Goal: Communication & Community: Participate in discussion

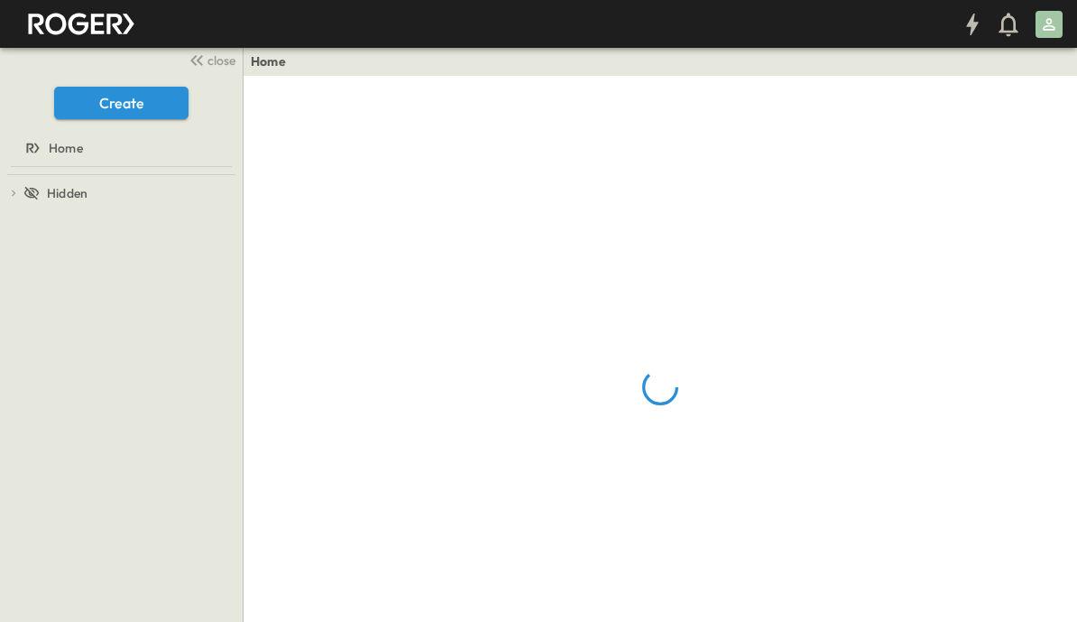
click at [217, 60] on span "close" at bounding box center [222, 60] width 28 height 18
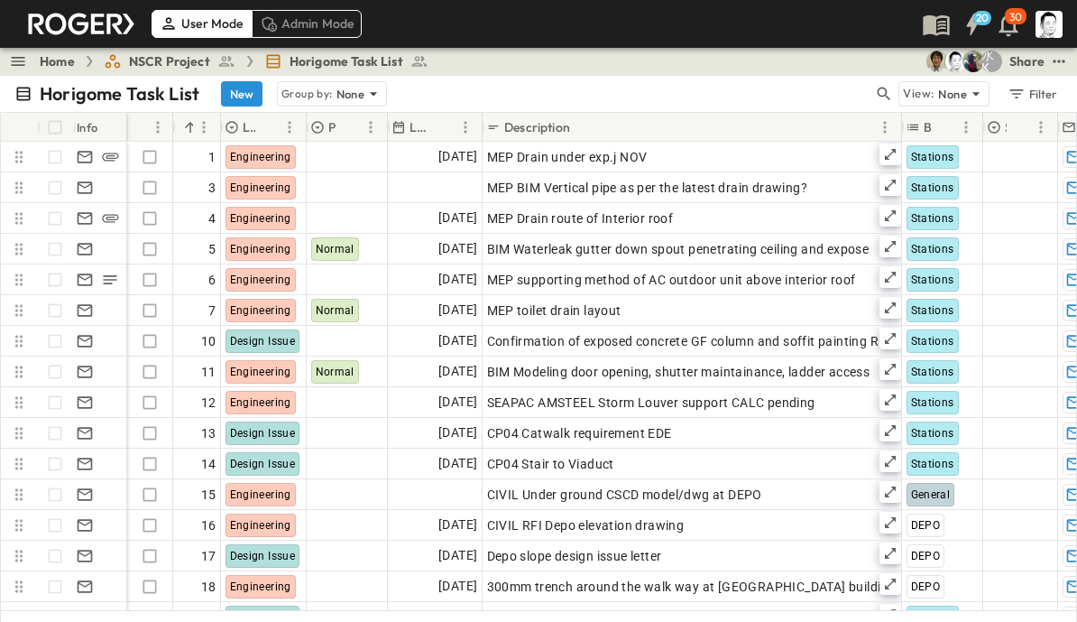
click at [884, 89] on icon "button" at bounding box center [884, 94] width 18 height 18
click at [784, 100] on input "text" at bounding box center [789, 93] width 126 height 26
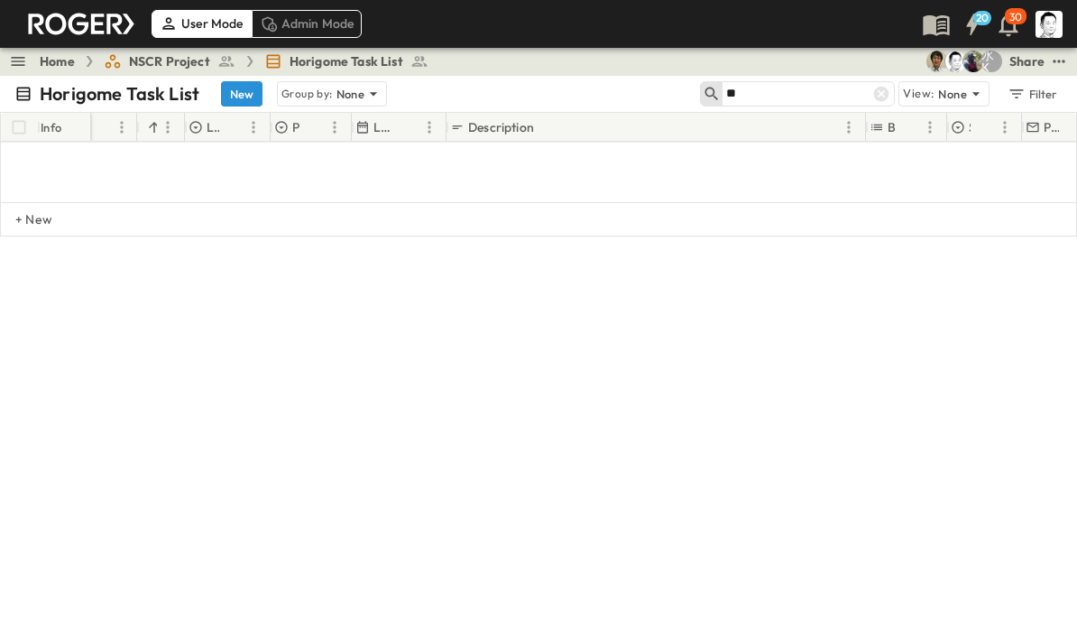
type input "*"
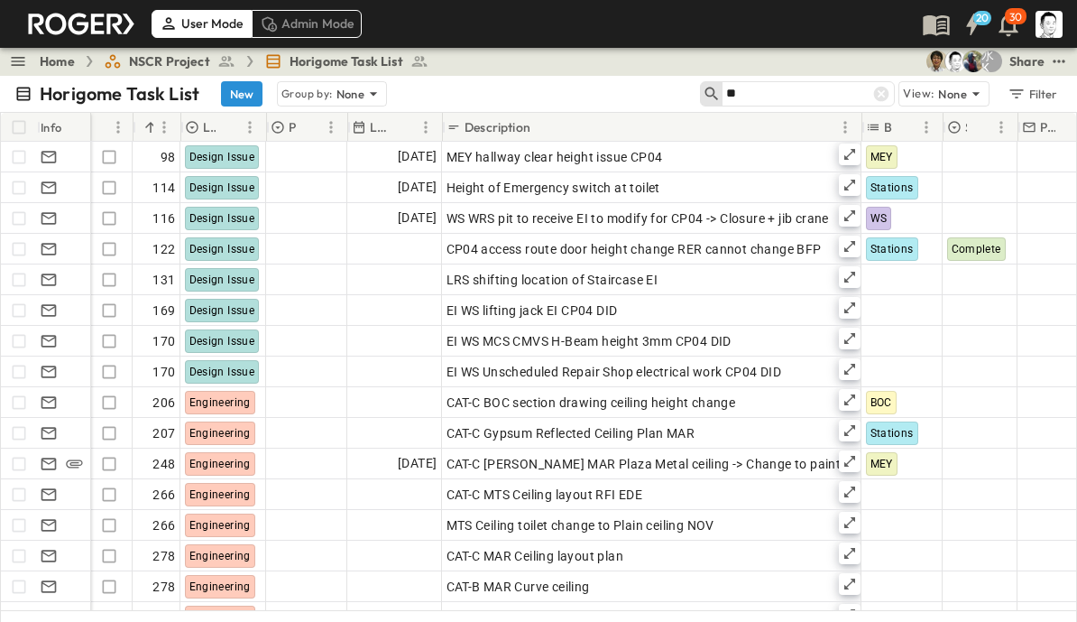
scroll to position [320, 4]
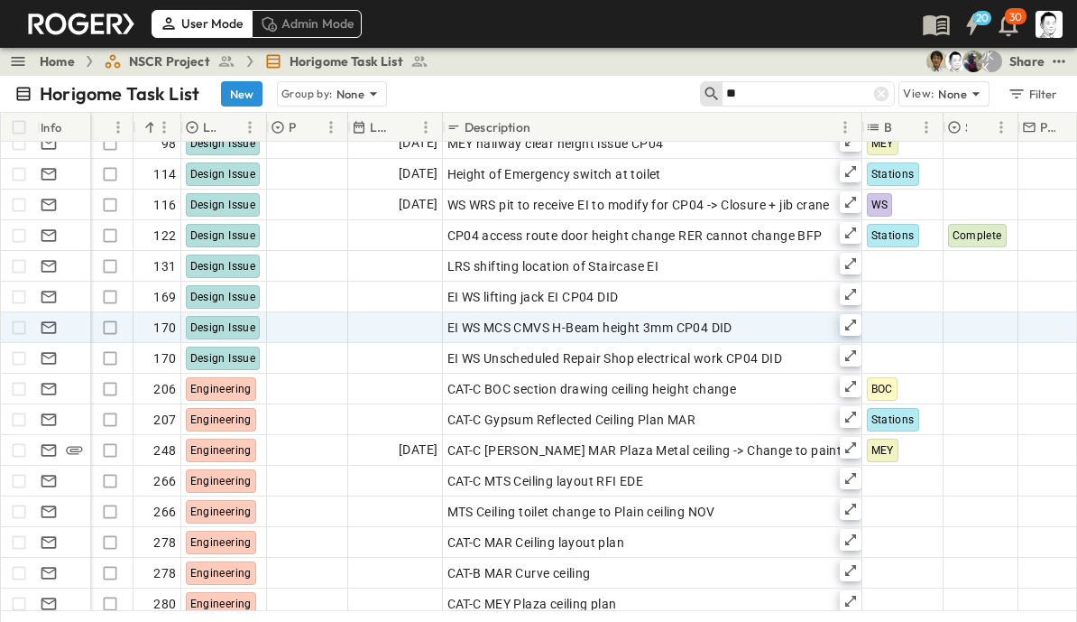
type input "**"
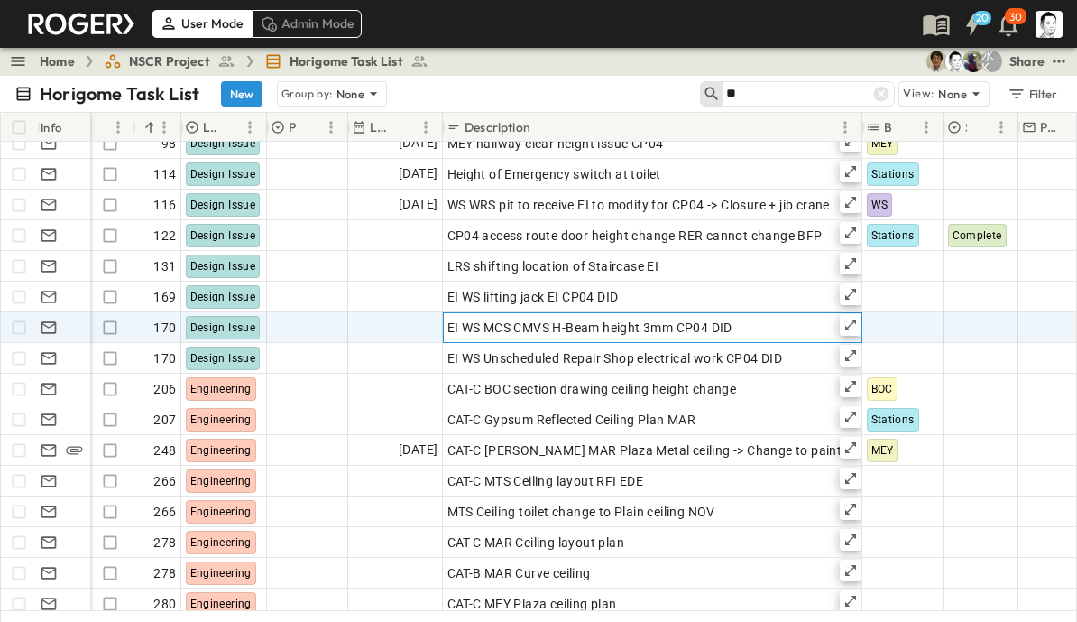
click at [849, 321] on icon at bounding box center [851, 325] width 14 height 14
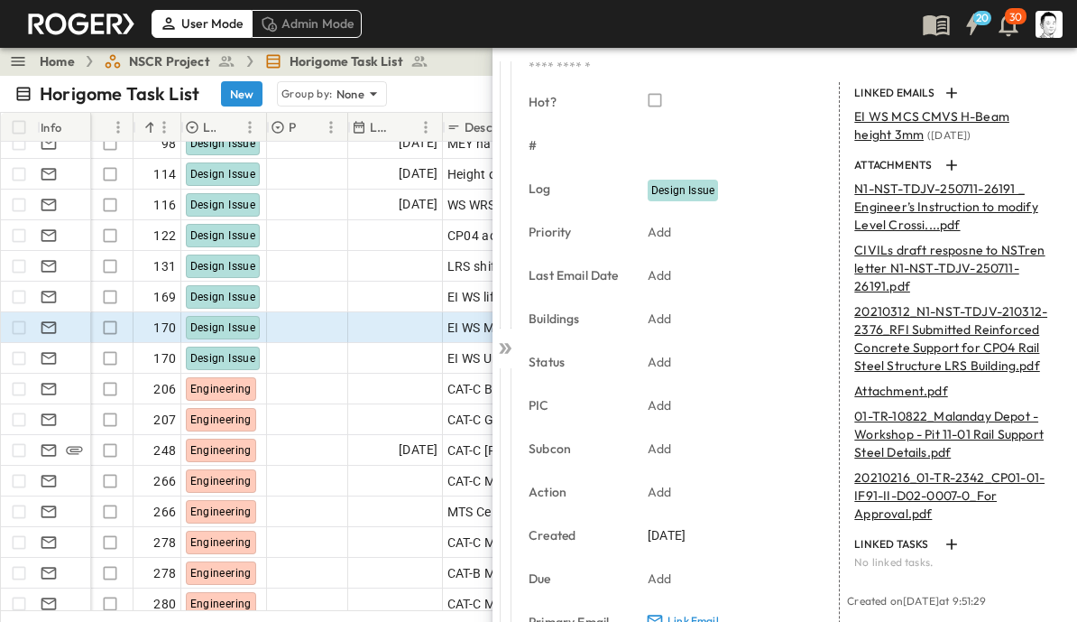
scroll to position [130, 0]
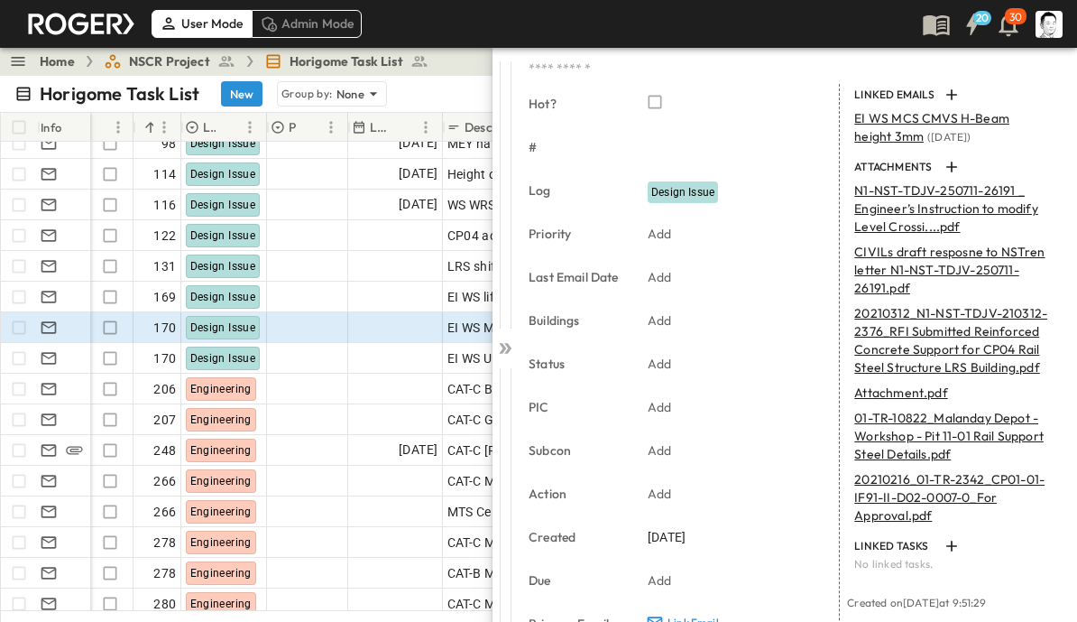
click at [933, 207] on p "N1-NST-TDJV-250711-26191 _ Engineer’s Instruction to modify Level Crossi....pdf" at bounding box center [953, 208] width 198 height 54
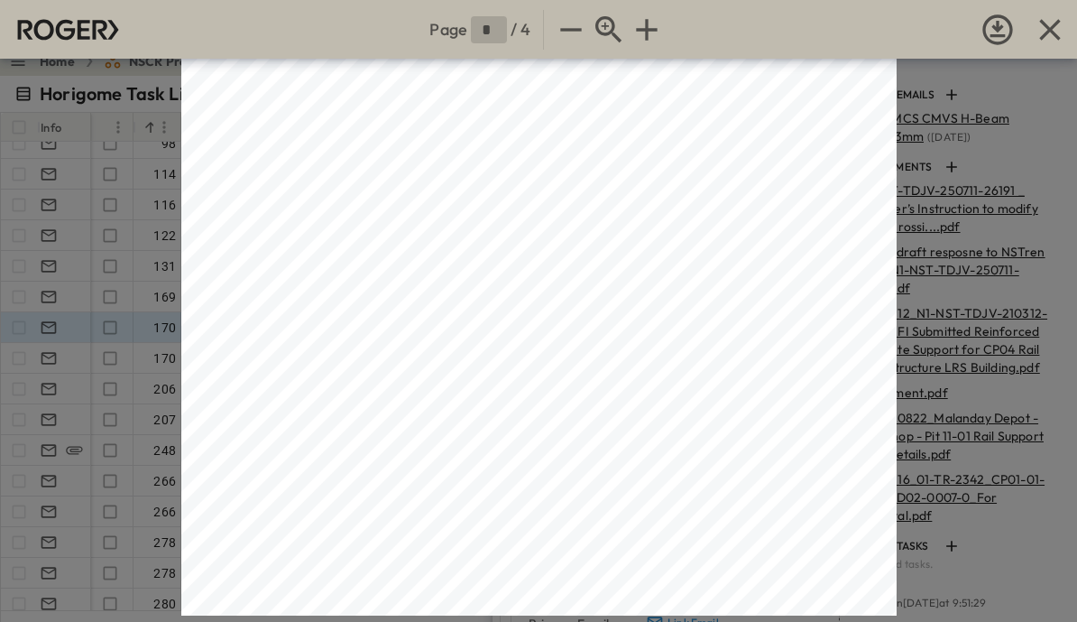
scroll to position [2254, 0]
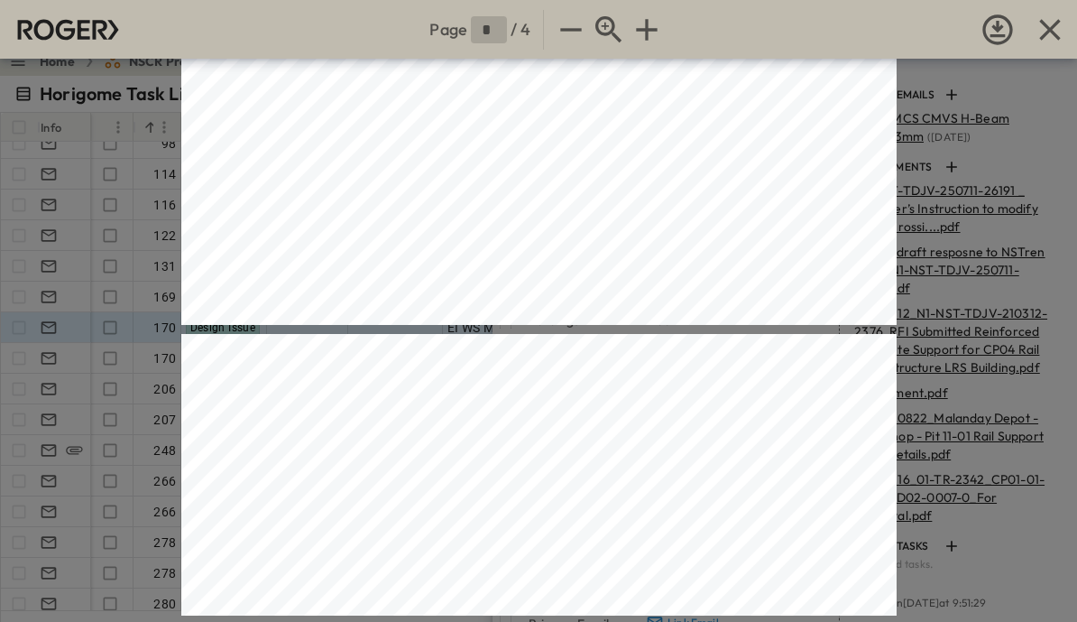
type input "*"
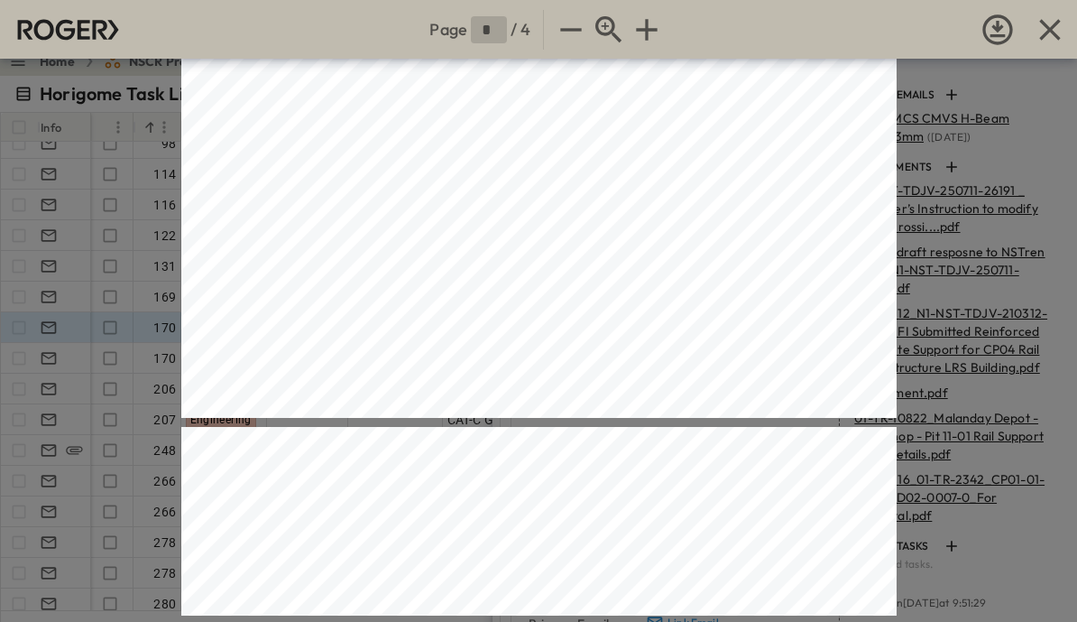
scroll to position [1639, 0]
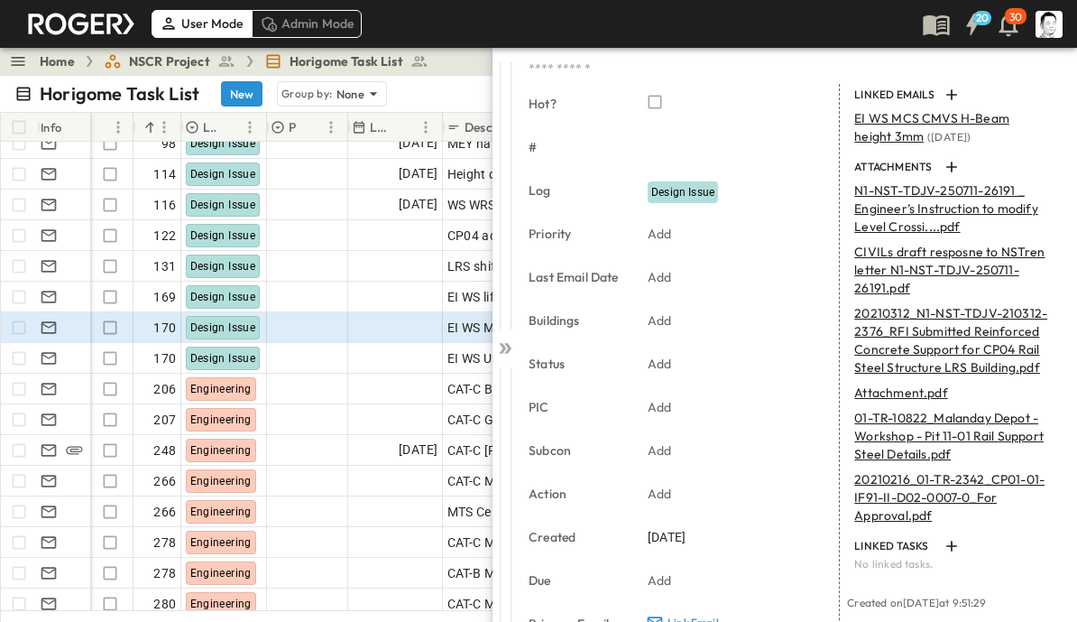
click at [1057, 27] on img "button" at bounding box center [1049, 24] width 27 height 27
click at [506, 346] on icon at bounding box center [505, 348] width 18 height 18
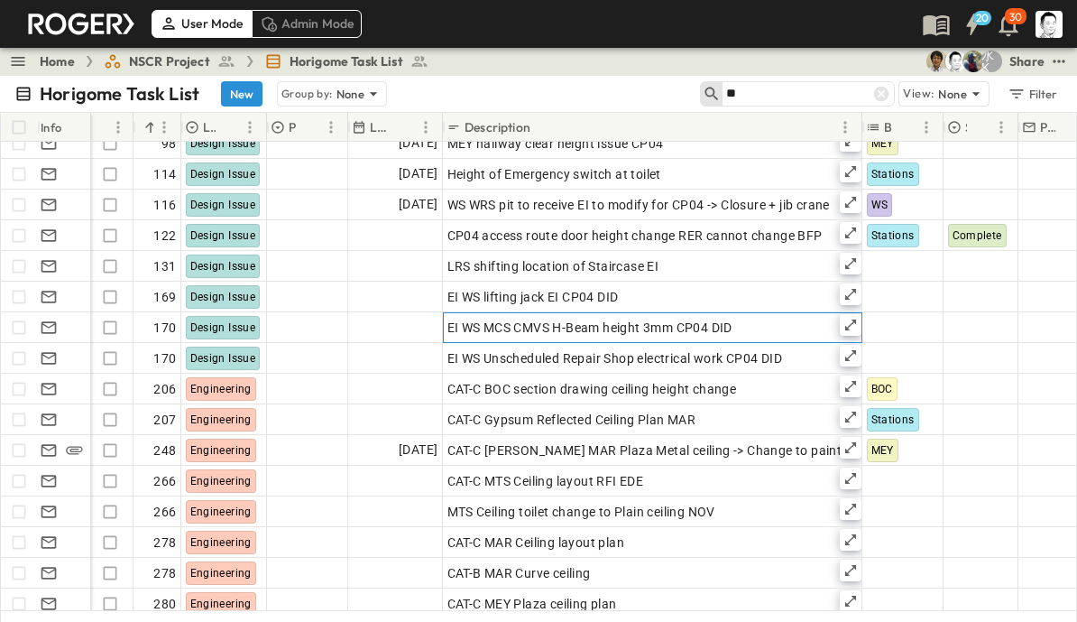
click at [856, 328] on icon at bounding box center [851, 325] width 14 height 14
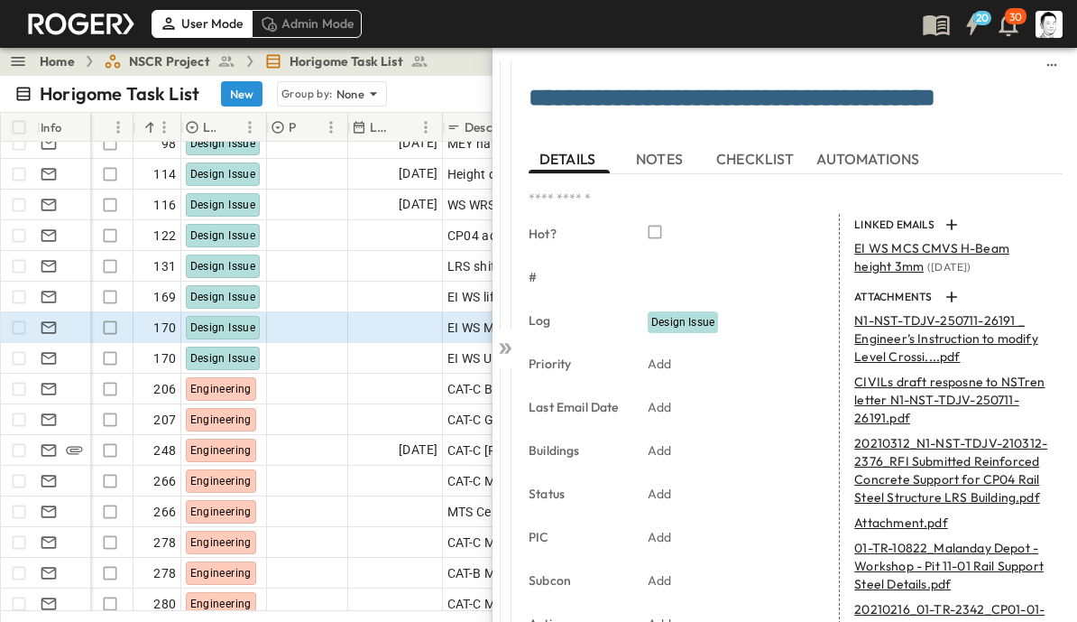
click at [949, 330] on p "N1-NST-TDJV-250711-26191 _ Engineer’s Instruction to modify Level Crossi....pdf" at bounding box center [953, 338] width 198 height 54
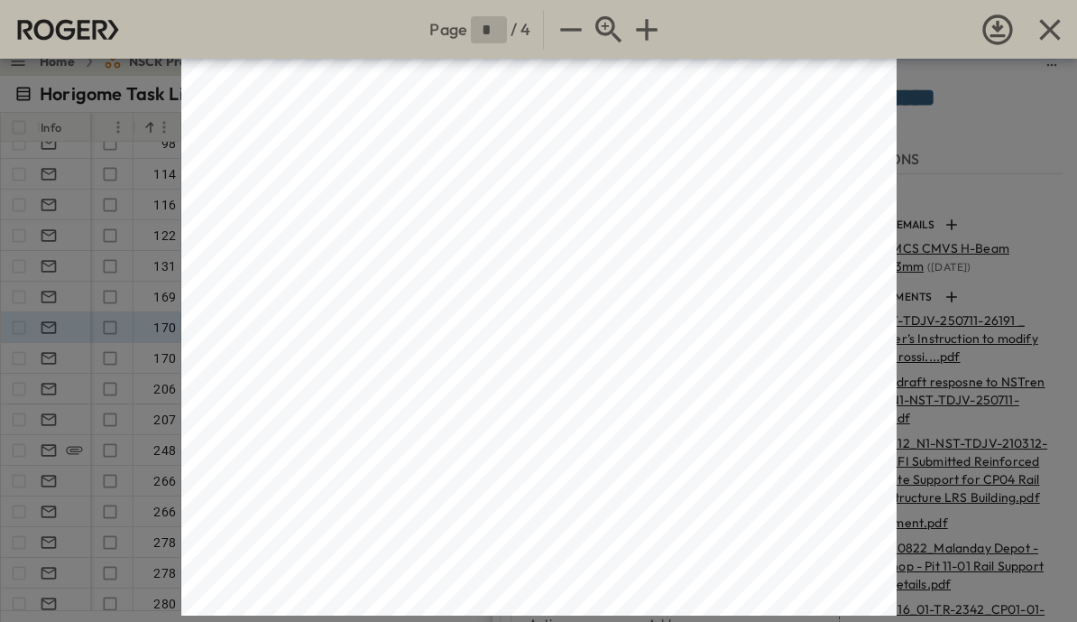
scroll to position [14, 0]
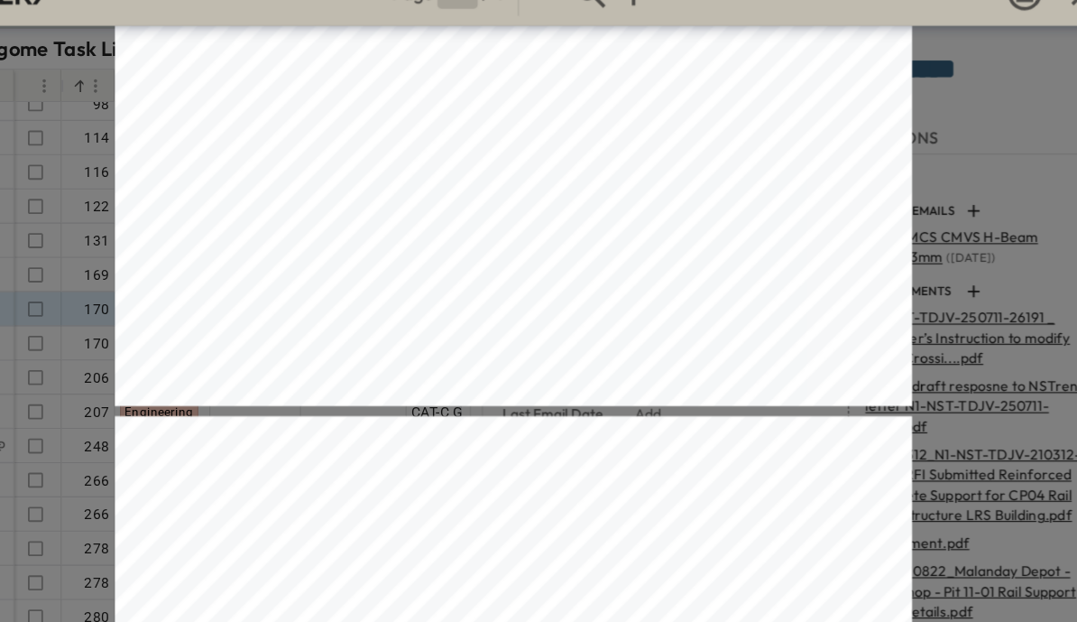
type input "*"
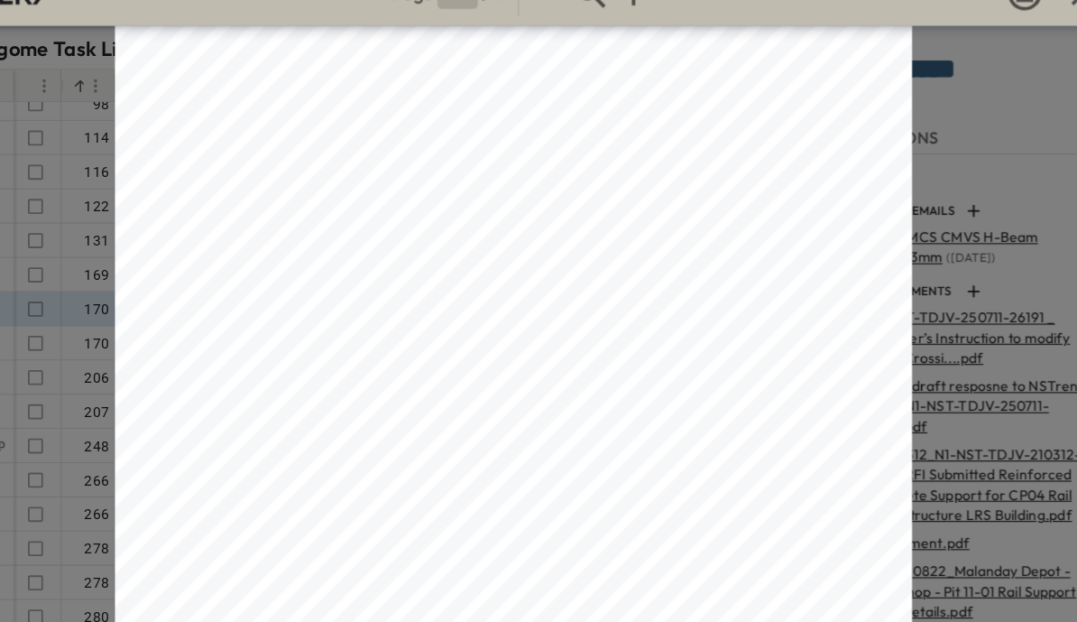
scroll to position [2617, 0]
